Goal: Task Accomplishment & Management: Use online tool/utility

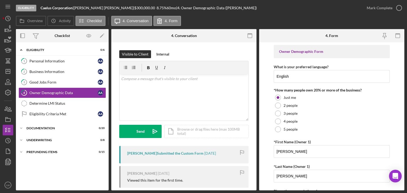
scroll to position [424, 0]
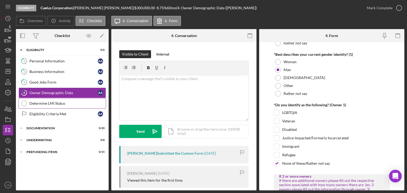
click at [65, 103] on div "Determine LMI Status" at bounding box center [67, 103] width 76 height 4
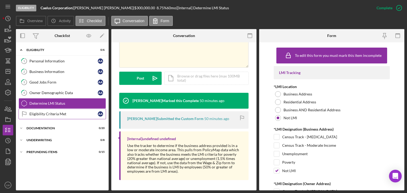
click at [64, 116] on div "Eligibility Criteria Met" at bounding box center [63, 114] width 68 height 4
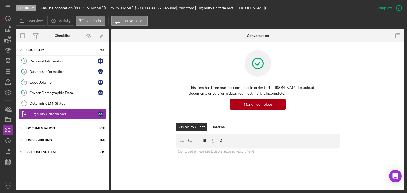
scroll to position [122, 0]
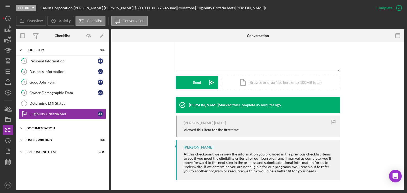
click at [25, 126] on icon "Icon/Expander" at bounding box center [21, 128] width 11 height 11
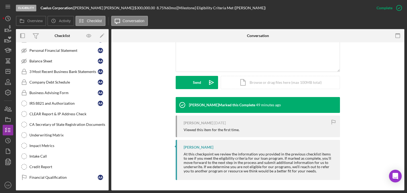
scroll to position [182, 0]
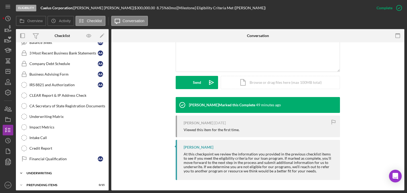
click at [42, 172] on div "Underwriting" at bounding box center [64, 173] width 76 height 3
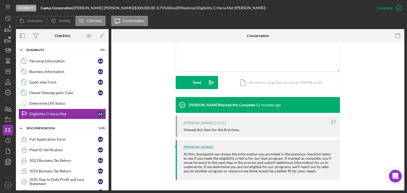
scroll to position [130, 0]
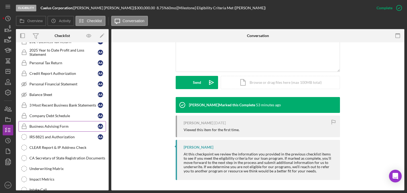
click at [59, 122] on link "Business Advising Form Business Advising Form A A" at bounding box center [62, 126] width 87 height 11
